Goal: Communication & Community: Share content

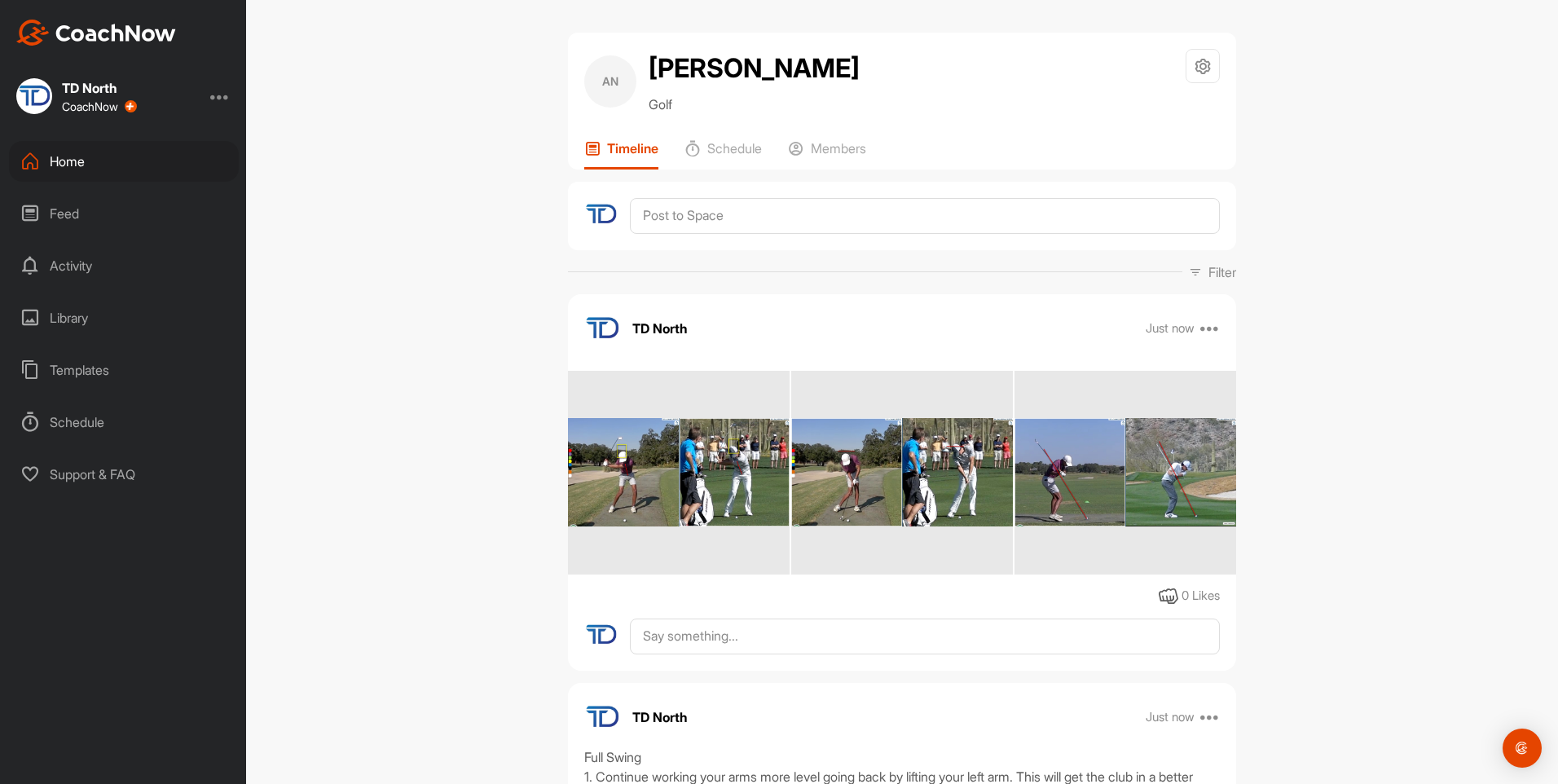
click at [143, 160] on div "Home" at bounding box center [124, 161] width 230 height 41
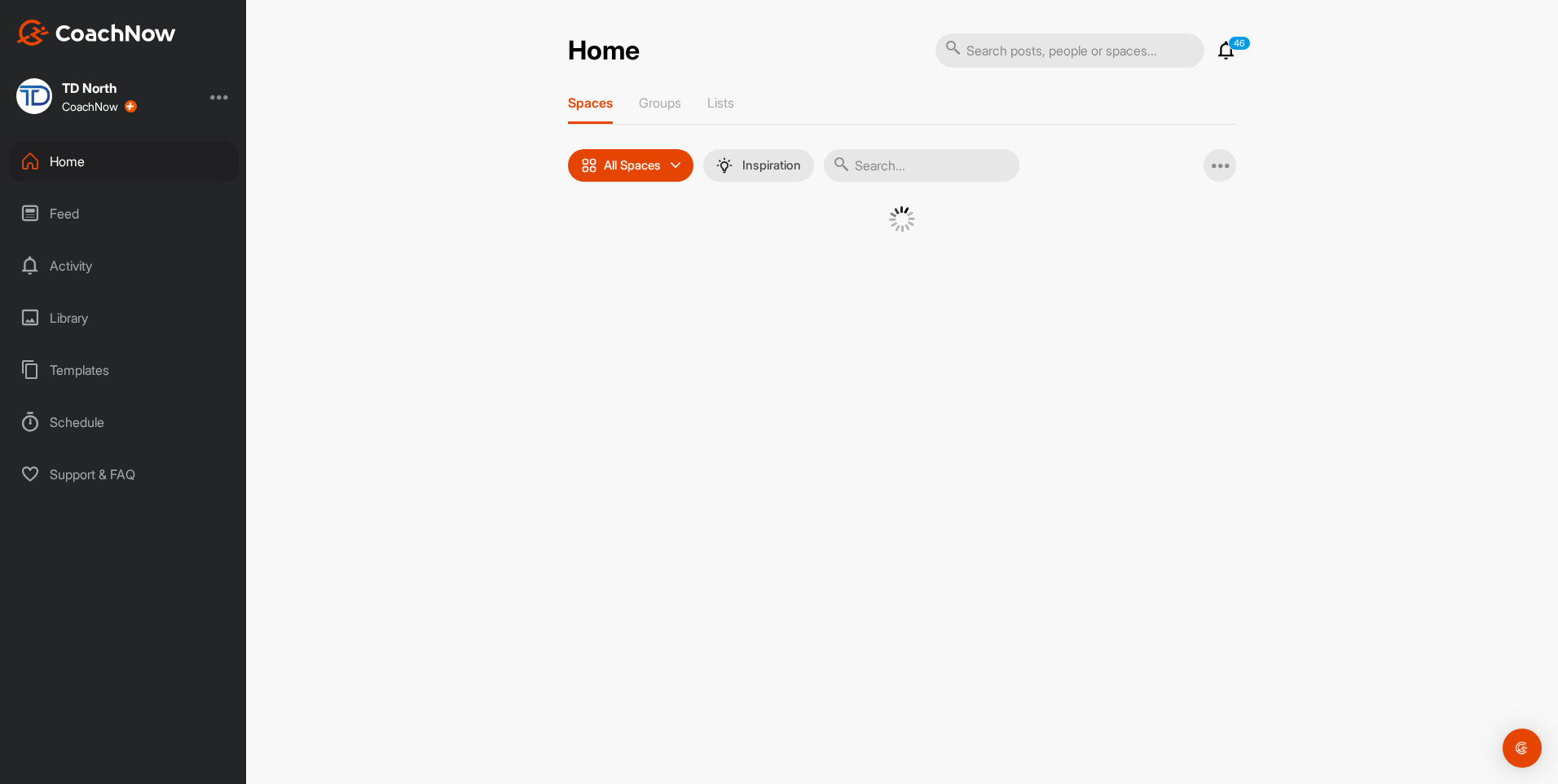
click at [901, 166] on input "text" at bounding box center [922, 165] width 196 height 33
type input "seb"
click at [1041, 251] on div "SM" at bounding box center [1044, 249] width 85 height 85
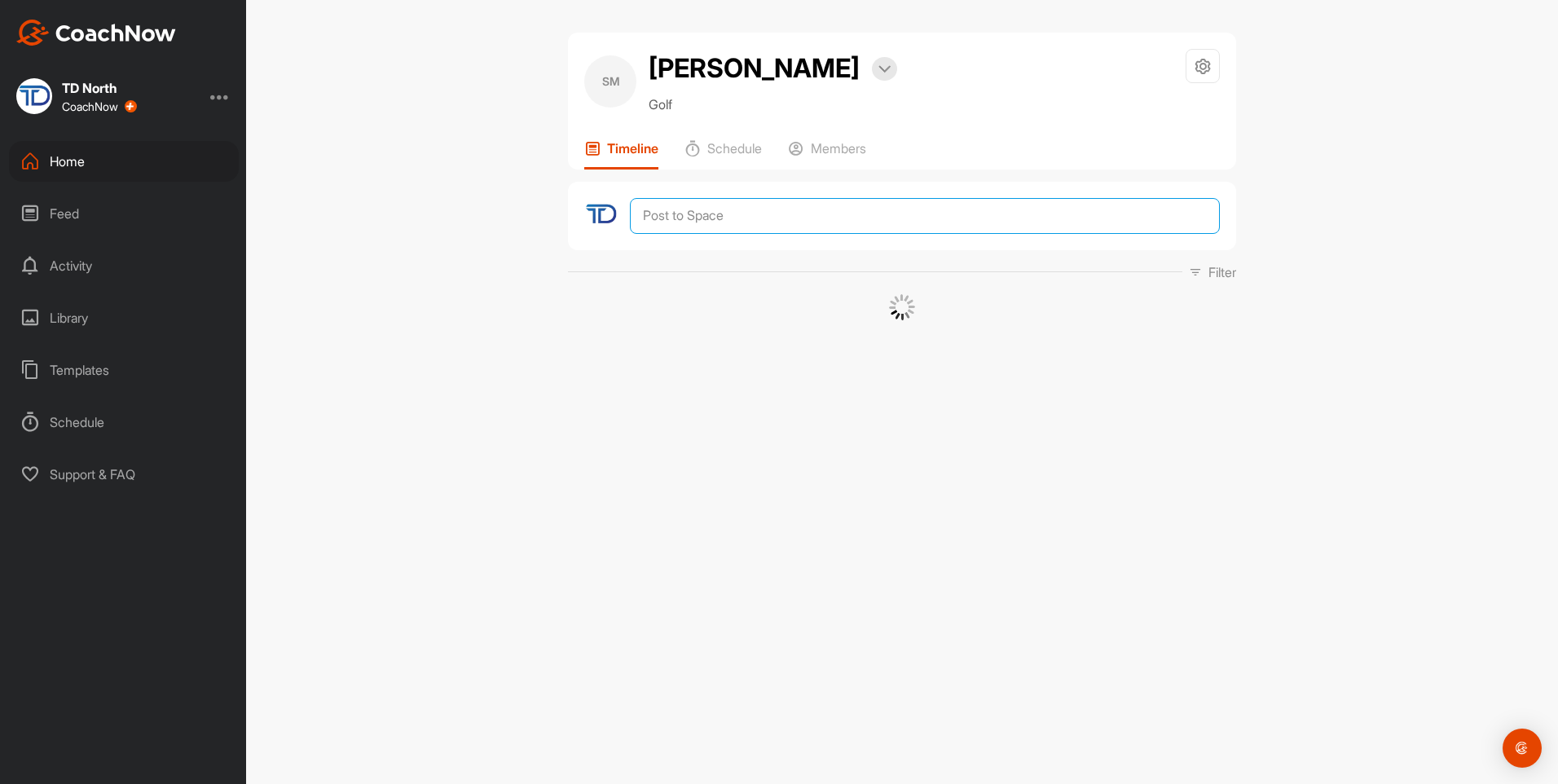
click at [837, 234] on textarea at bounding box center [925, 216] width 590 height 36
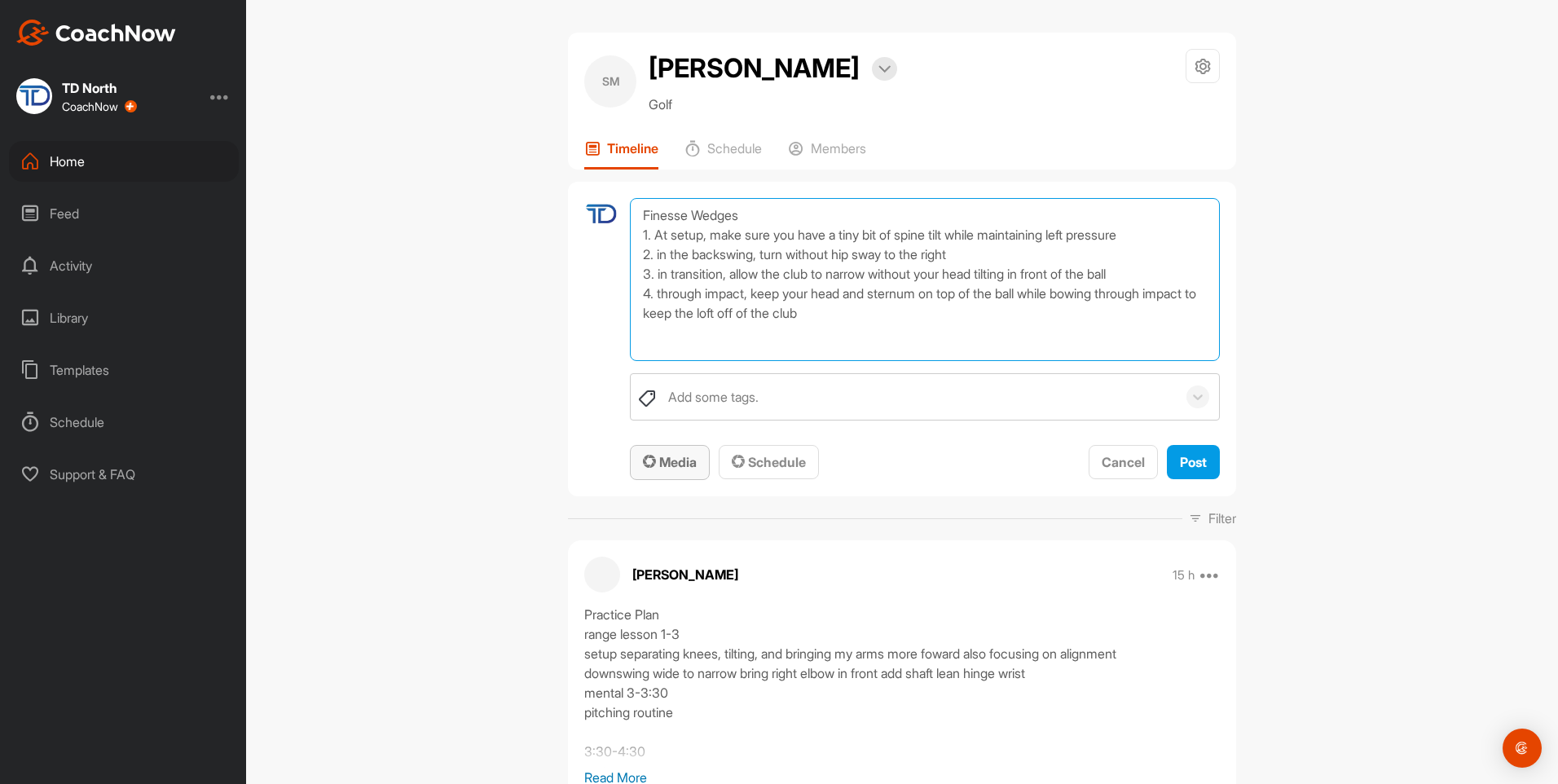
type textarea "Finesse Wedges 1. At setup, make sure you have a tiny bit of spine tilt while m…"
click at [685, 470] on span "Media" at bounding box center [669, 462] width 54 height 16
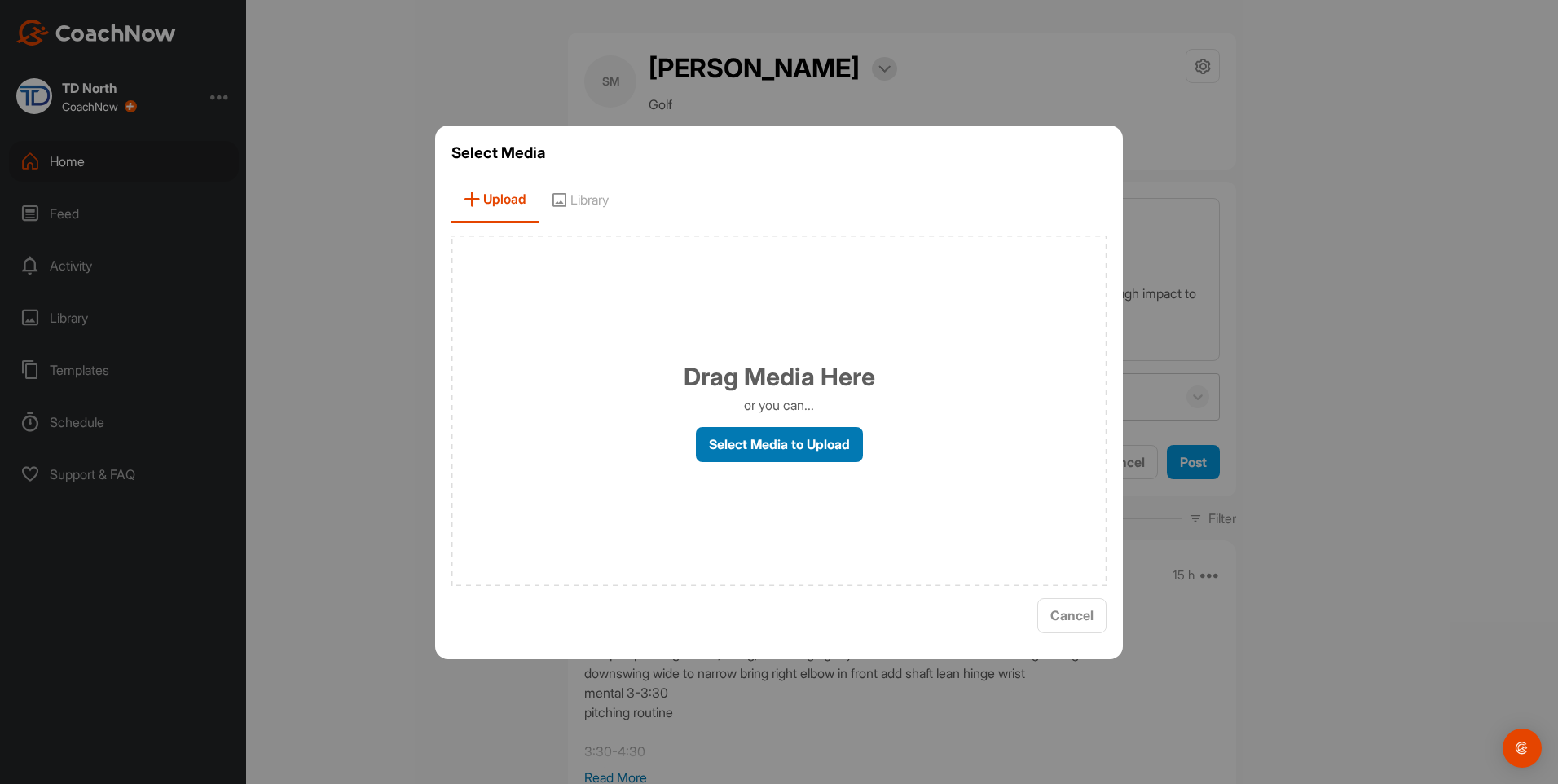
click at [798, 442] on label "Select Media to Upload" at bounding box center [779, 444] width 167 height 35
click at [0, 0] on input "Select Media to Upload" at bounding box center [0, 0] width 0 height 0
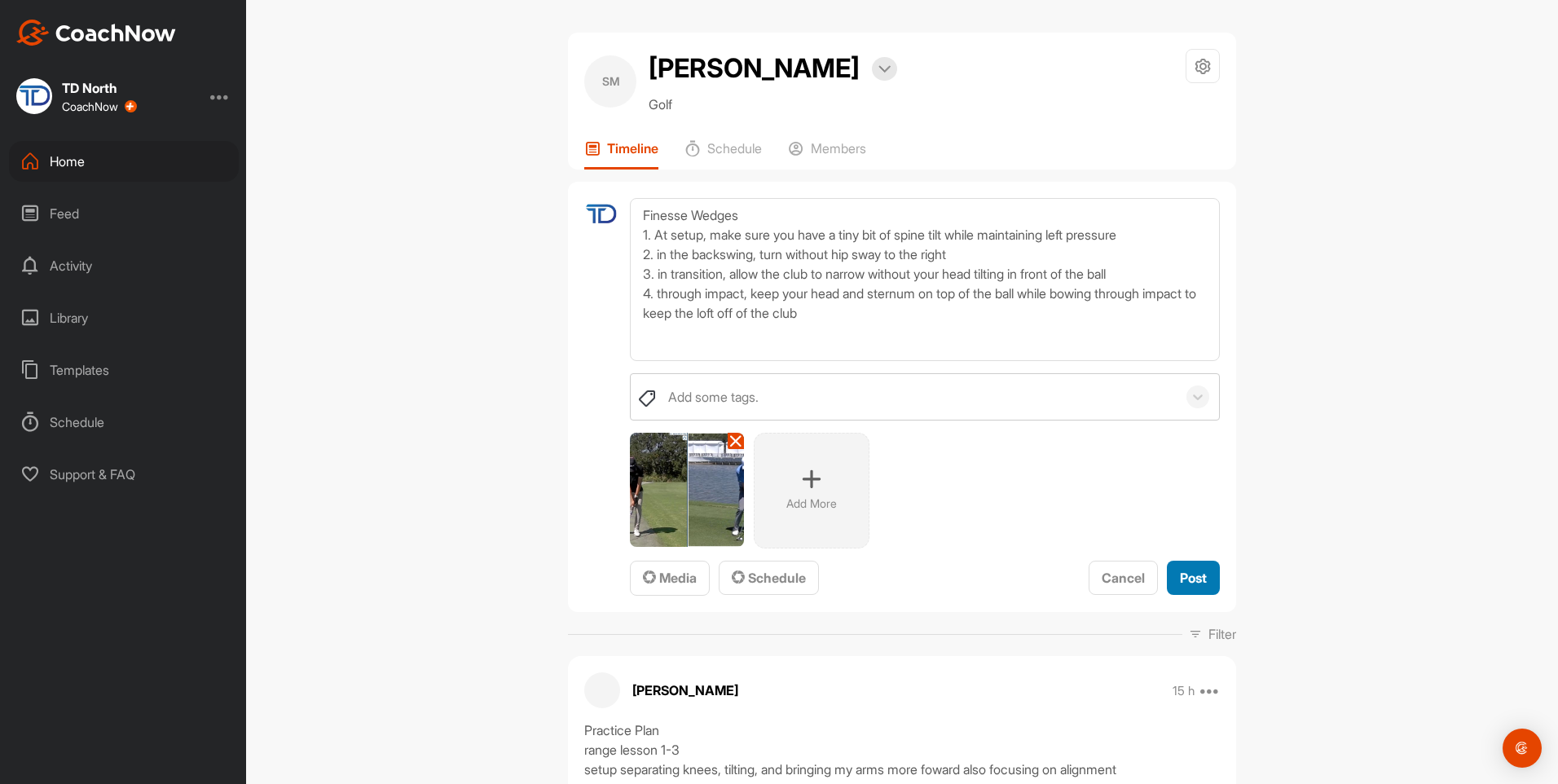
click at [1184, 586] on span "Post" at bounding box center [1193, 577] width 27 height 16
